Goal: Transaction & Acquisition: Purchase product/service

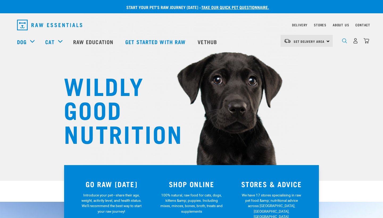
click at [343, 42] on img "dropdown navigation" at bounding box center [344, 40] width 5 height 5
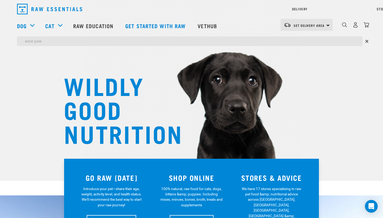
type input "west paw"
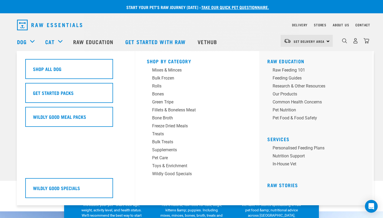
click at [31, 24] on div "Delivery Stores About Us Contact Set Delivery Area" at bounding box center [191, 40] width 383 height 49
click at [160, 133] on div "Treats" at bounding box center [193, 134] width 83 height 6
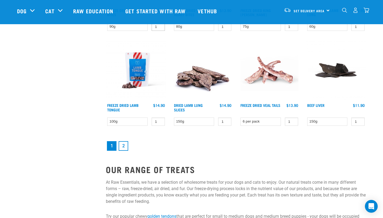
scroll to position [726, 0]
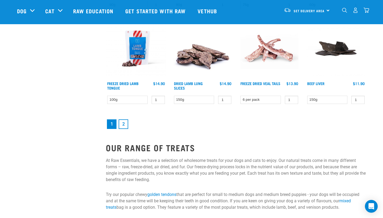
click at [123, 125] on link "2" at bounding box center [124, 124] width 10 height 10
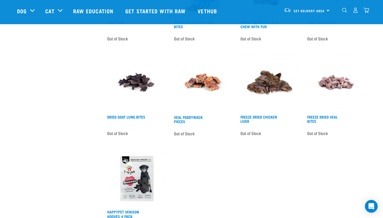
scroll to position [600, 0]
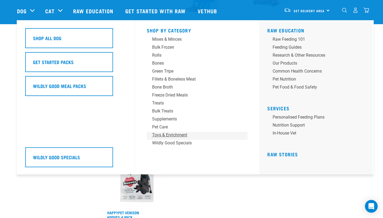
click at [166, 134] on div "Toys & Enrichment" at bounding box center [193, 135] width 83 height 6
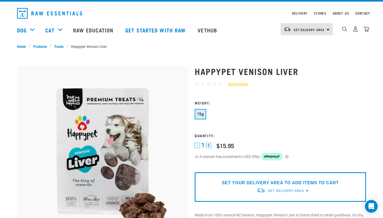
scroll to position [6, 0]
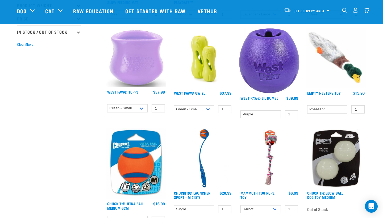
scroll to position [134, 0]
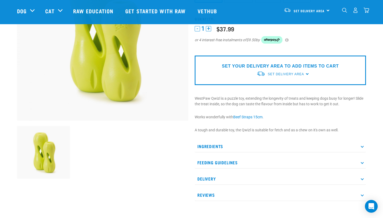
scroll to position [82, 0]
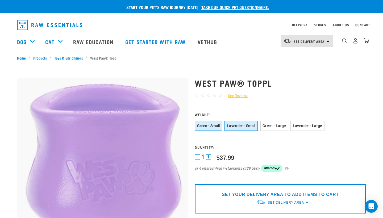
click at [244, 129] on button "Lavender - Small" at bounding box center [242, 126] width 34 height 10
click at [216, 126] on span "Green - Small" at bounding box center [208, 126] width 23 height 4
click at [231, 82] on h1 "West Paw® Toppl" at bounding box center [280, 83] width 171 height 10
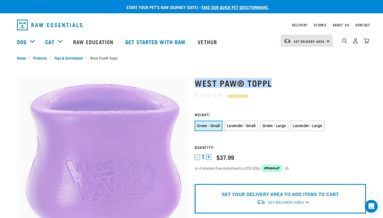
click at [231, 82] on h1 "West Paw® Toppl" at bounding box center [280, 83] width 171 height 10
copy div "West Paw® Toppl"
